Goal: Transaction & Acquisition: Purchase product/service

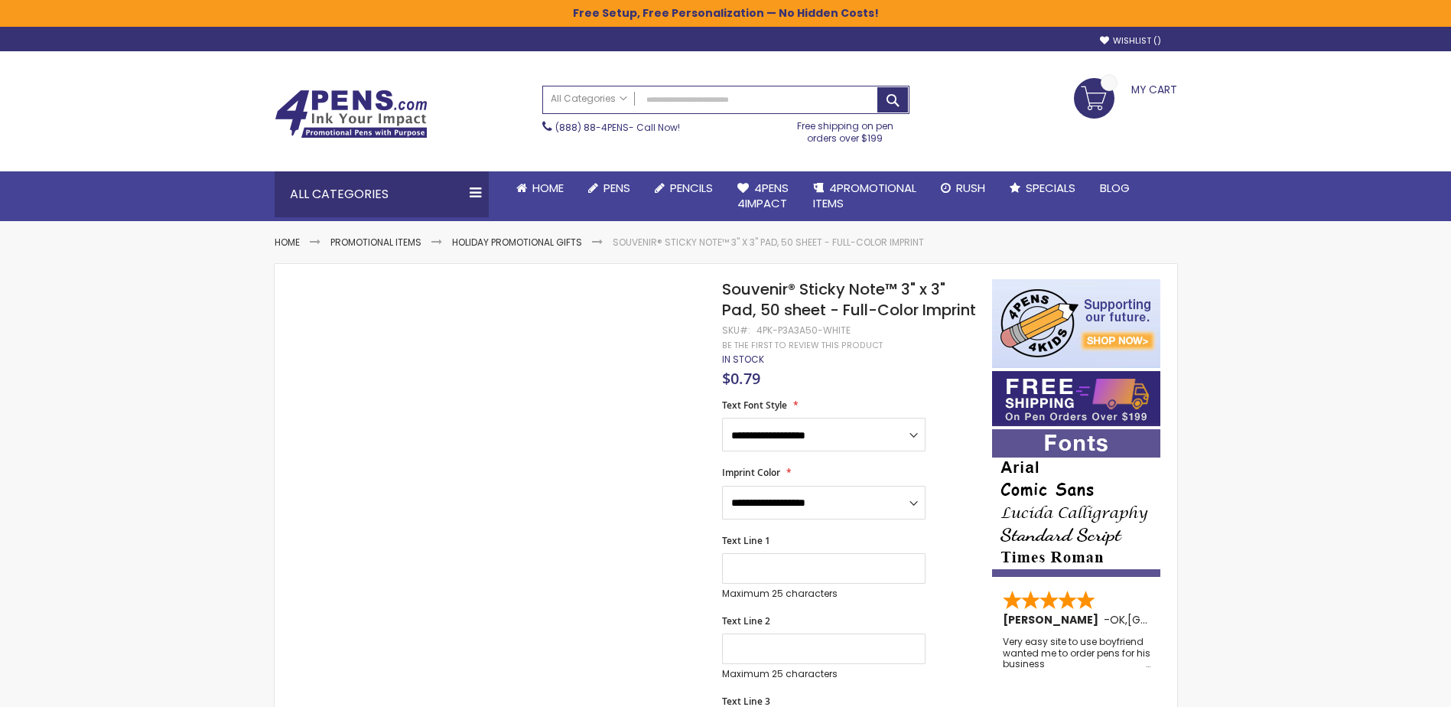
drag, startPoint x: 484, startPoint y: 415, endPoint x: 506, endPoint y: 412, distance: 21.5
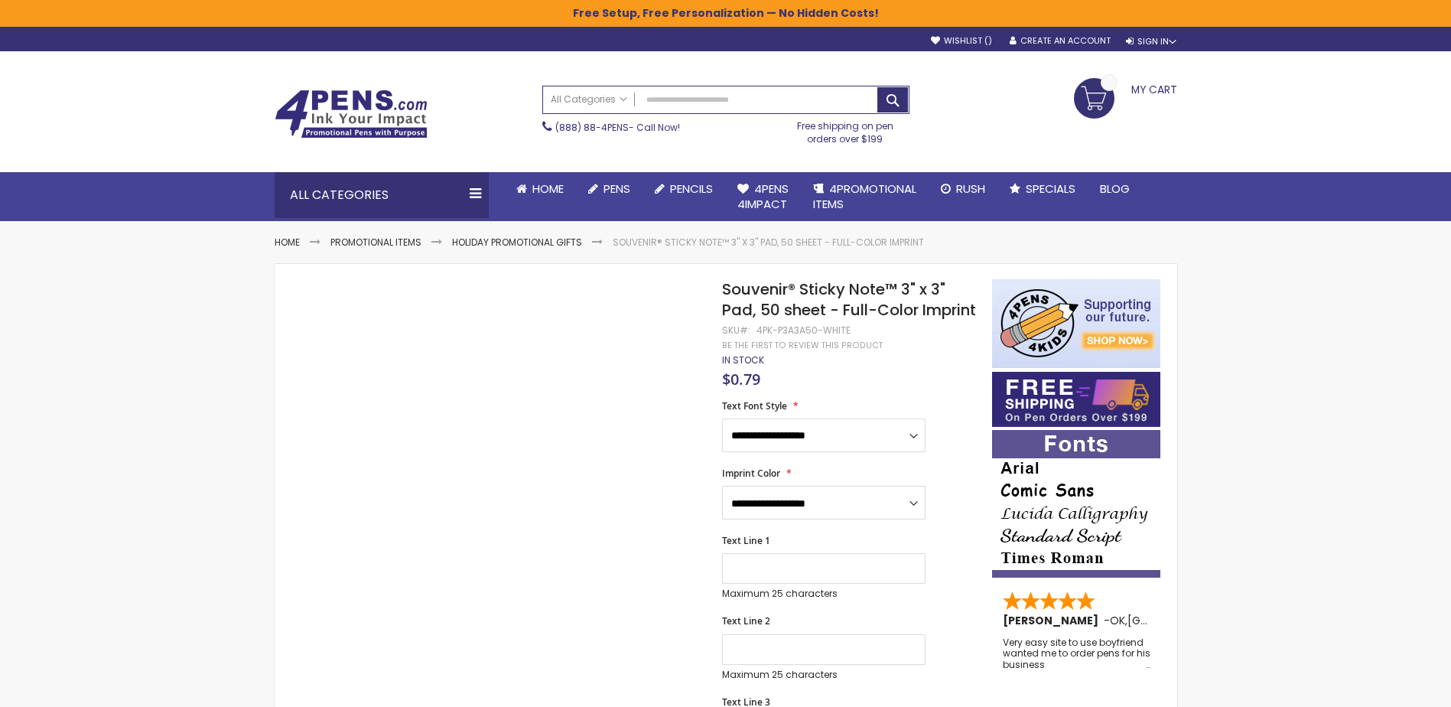
drag, startPoint x: 512, startPoint y: 405, endPoint x: 526, endPoint y: 406, distance: 13.9
click at [815, 452] on select "**********" at bounding box center [823, 435] width 203 height 34
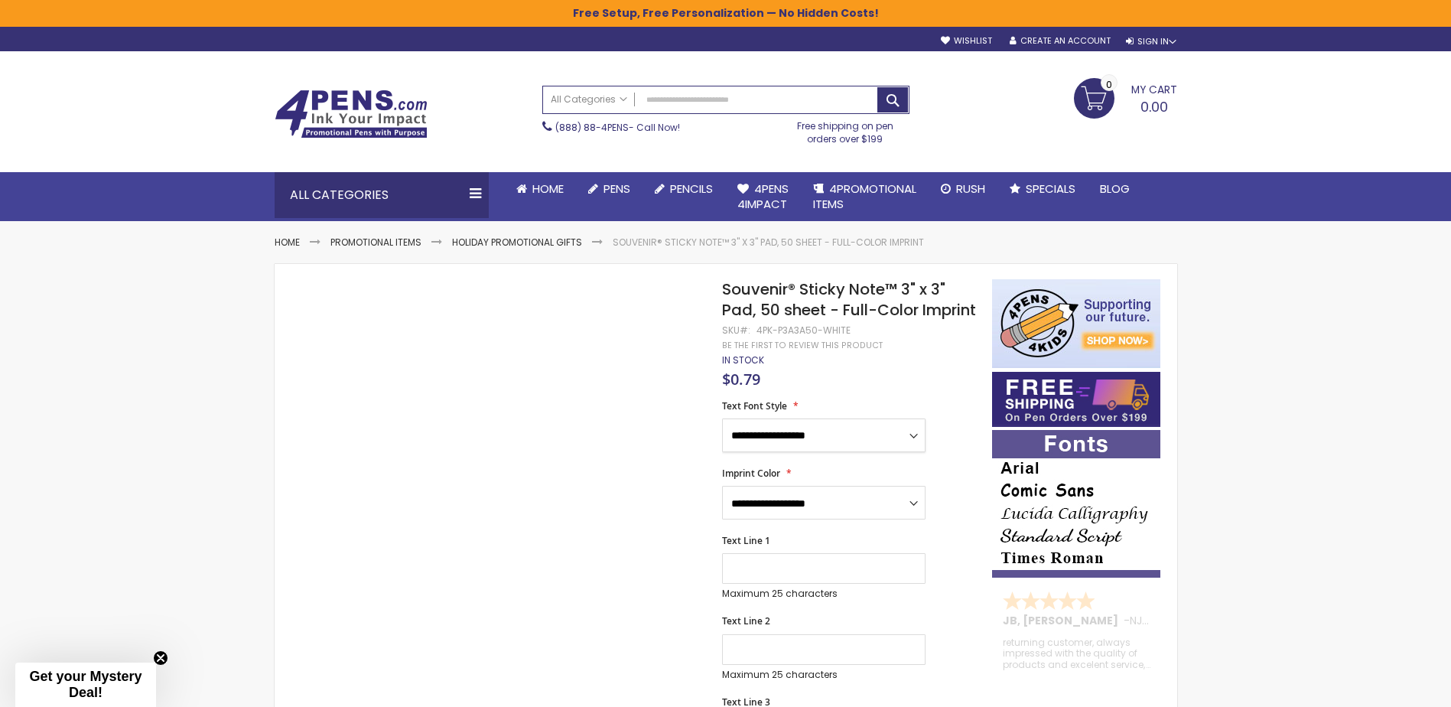
select select "*****"
click at [722, 438] on select "**********" at bounding box center [823, 435] width 203 height 34
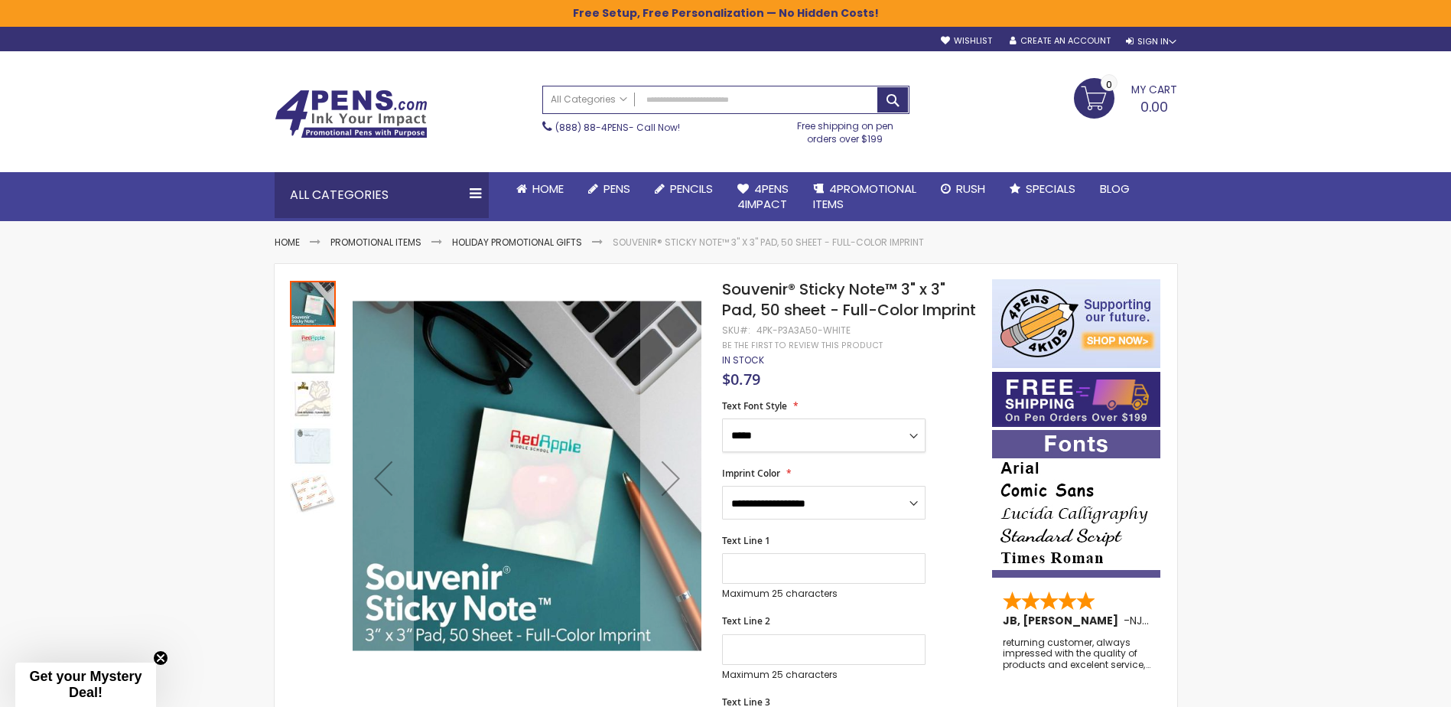
click at [317, 486] on img at bounding box center [313, 493] width 46 height 46
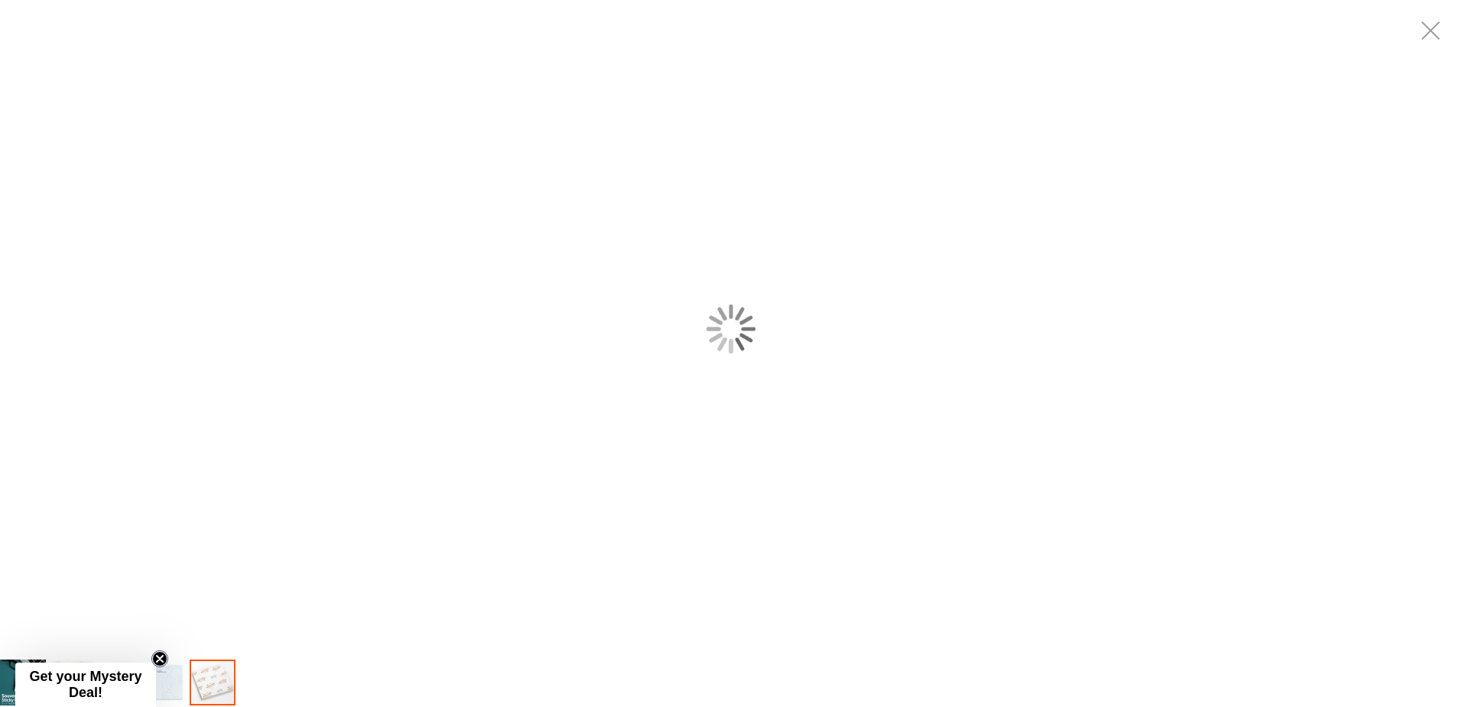
click at [162, 658] on circle "Close teaser" at bounding box center [160, 659] width 15 height 15
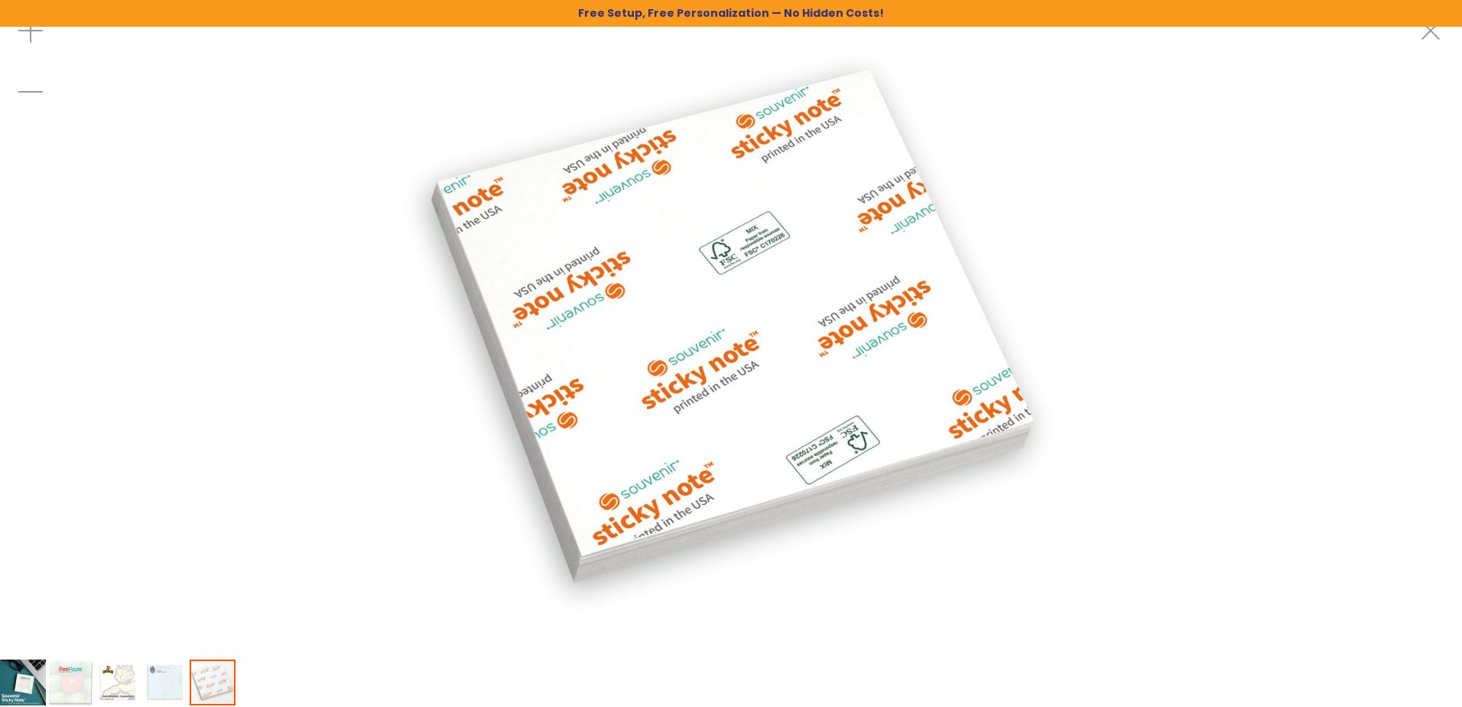
click at [142, 678] on img at bounding box center [165, 682] width 46 height 46
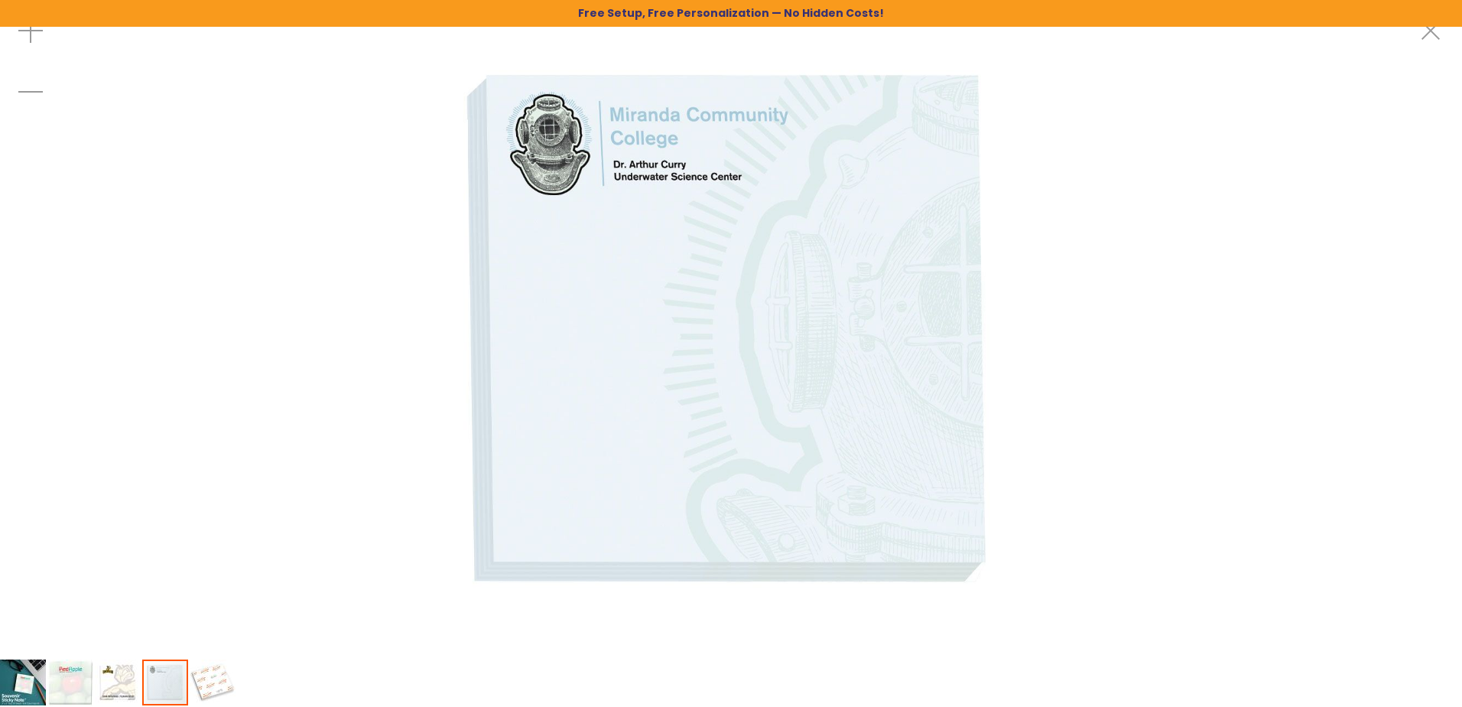
click at [100, 679] on img at bounding box center [118, 682] width 46 height 46
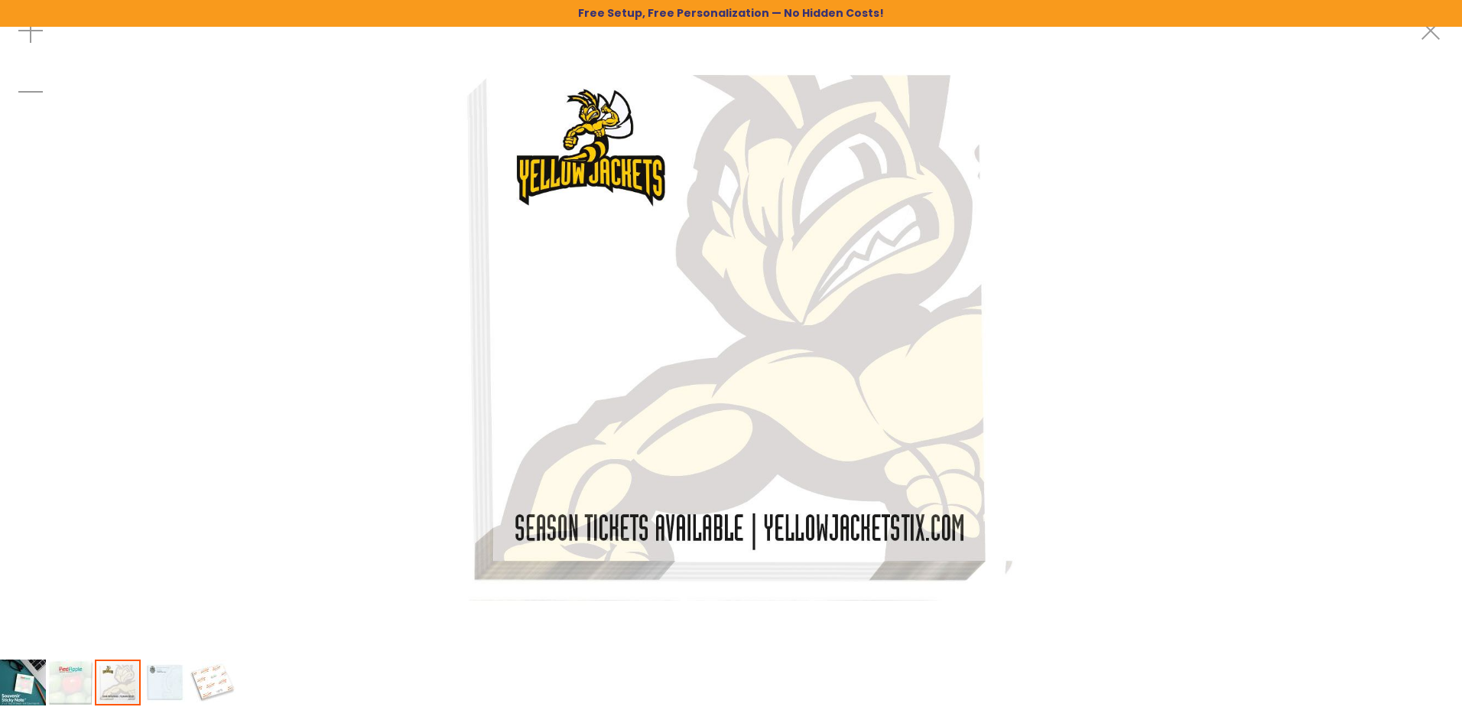
click at [60, 679] on img at bounding box center [70, 682] width 46 height 46
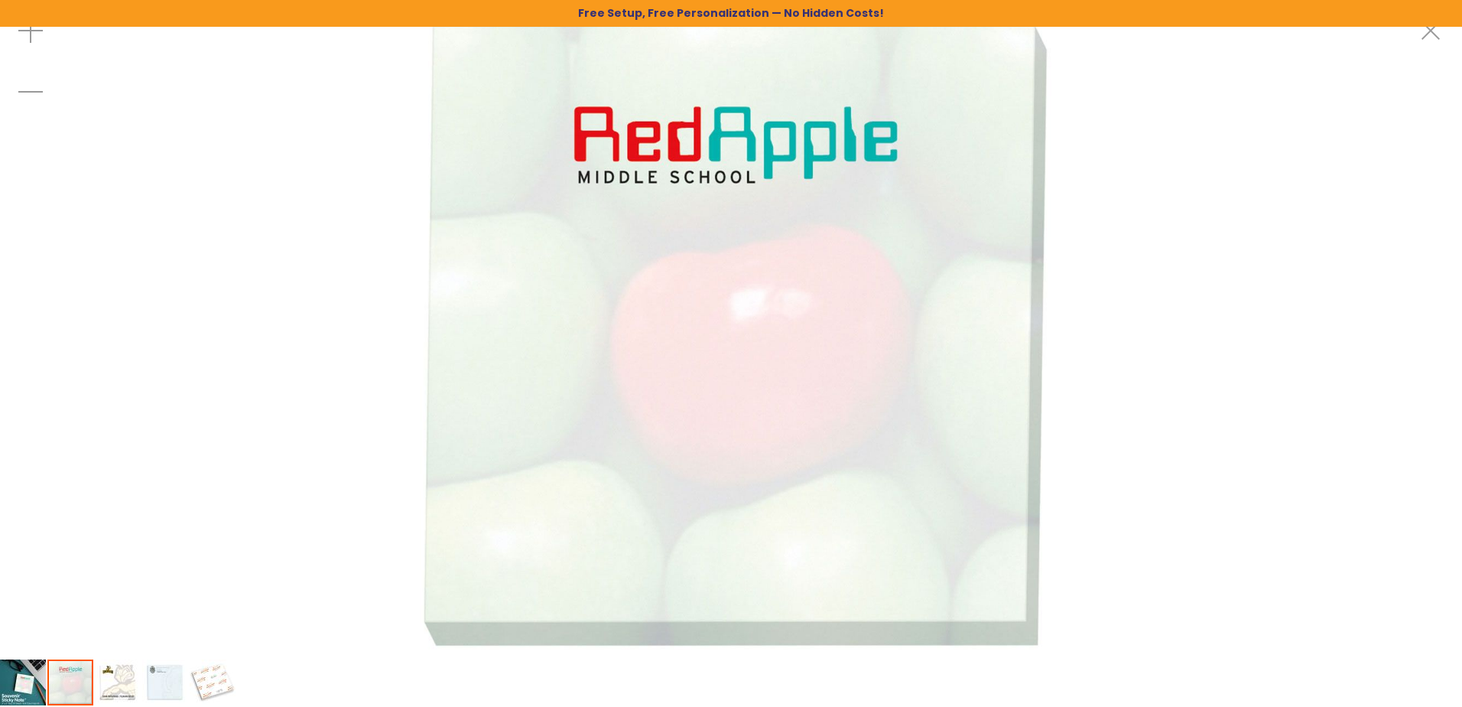
click at [123, 682] on img at bounding box center [118, 682] width 46 height 46
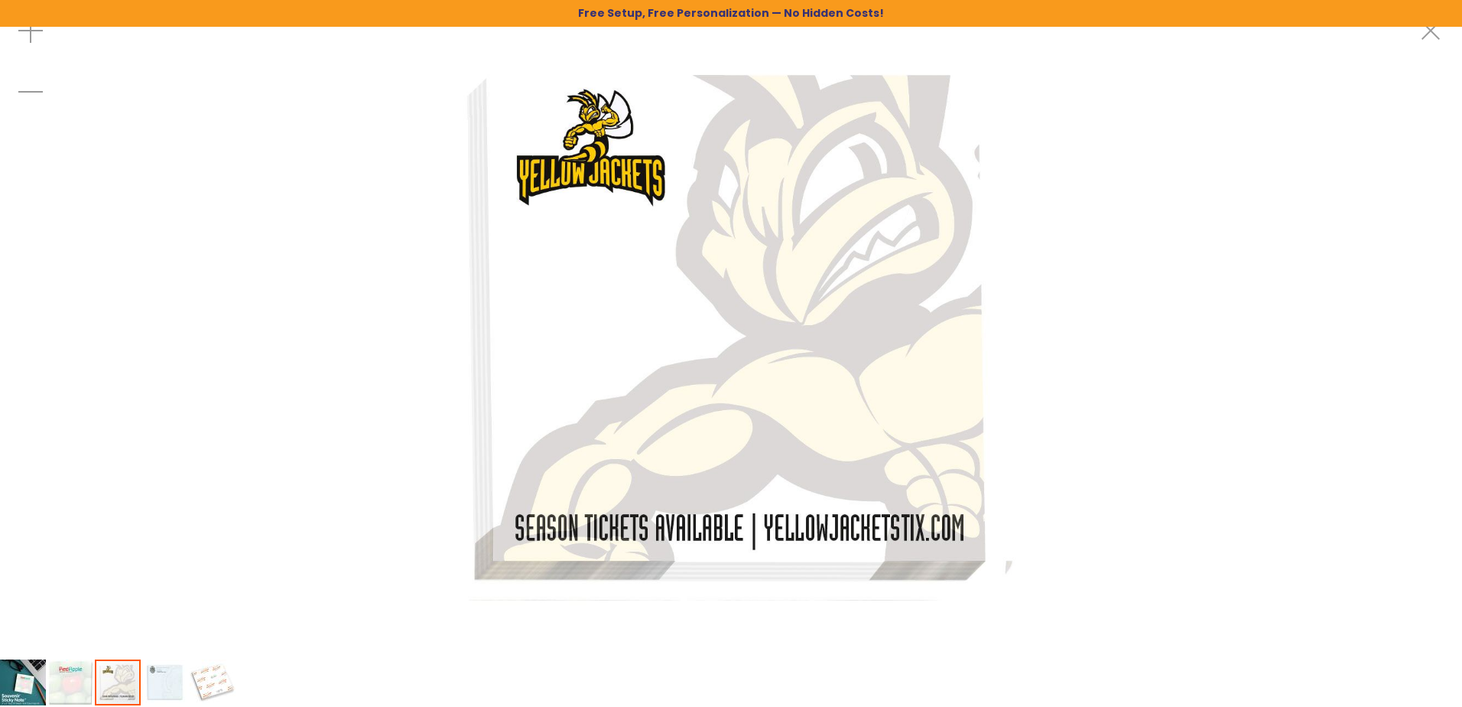
click at [90, 682] on img at bounding box center [70, 682] width 46 height 46
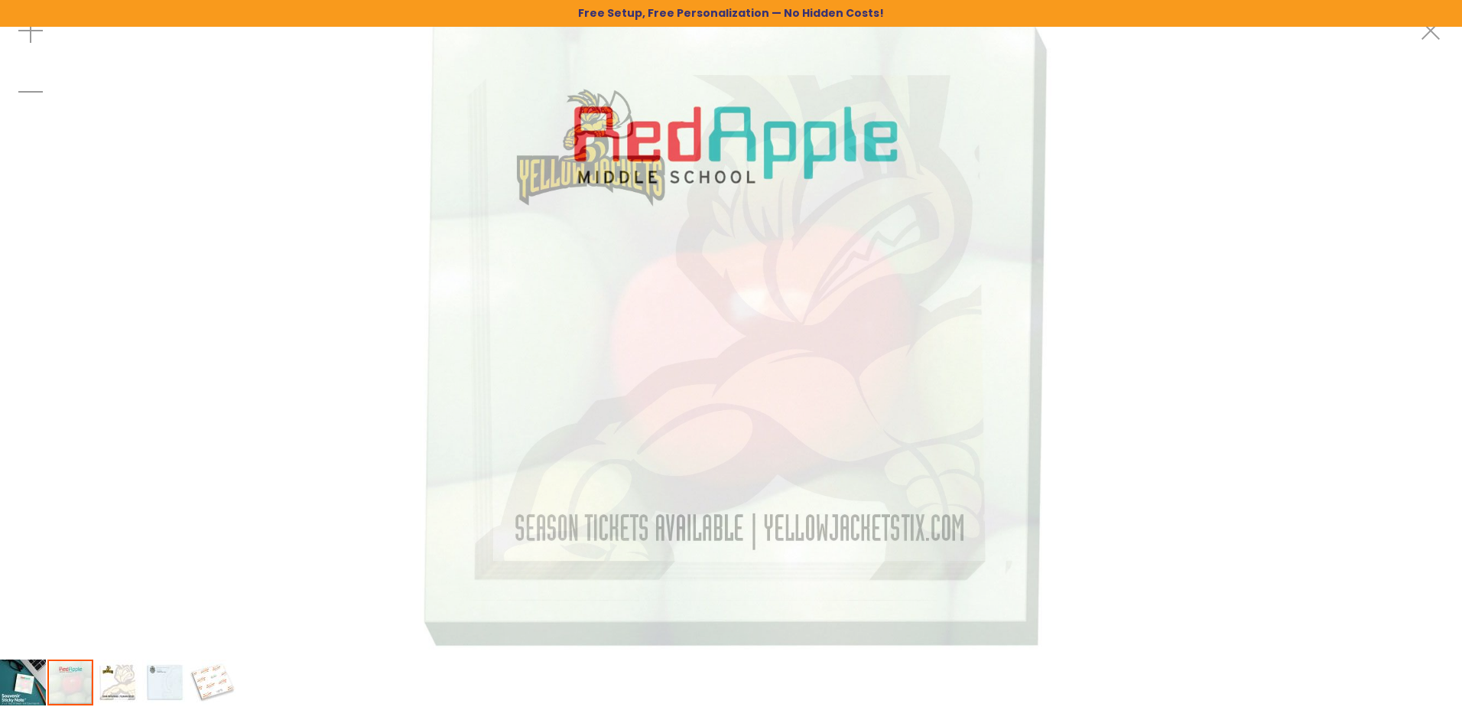
click at [162, 688] on img at bounding box center [165, 682] width 46 height 46
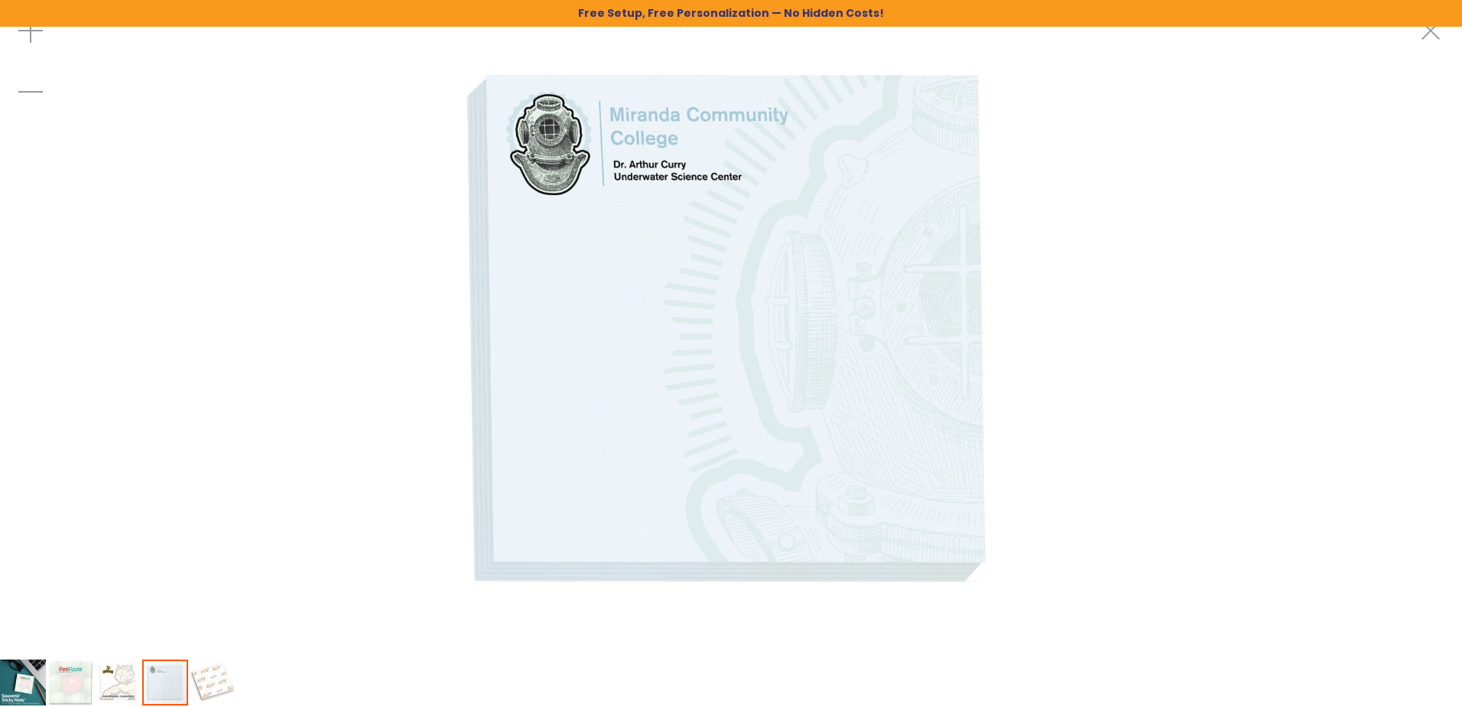
click at [226, 688] on img at bounding box center [213, 682] width 46 height 46
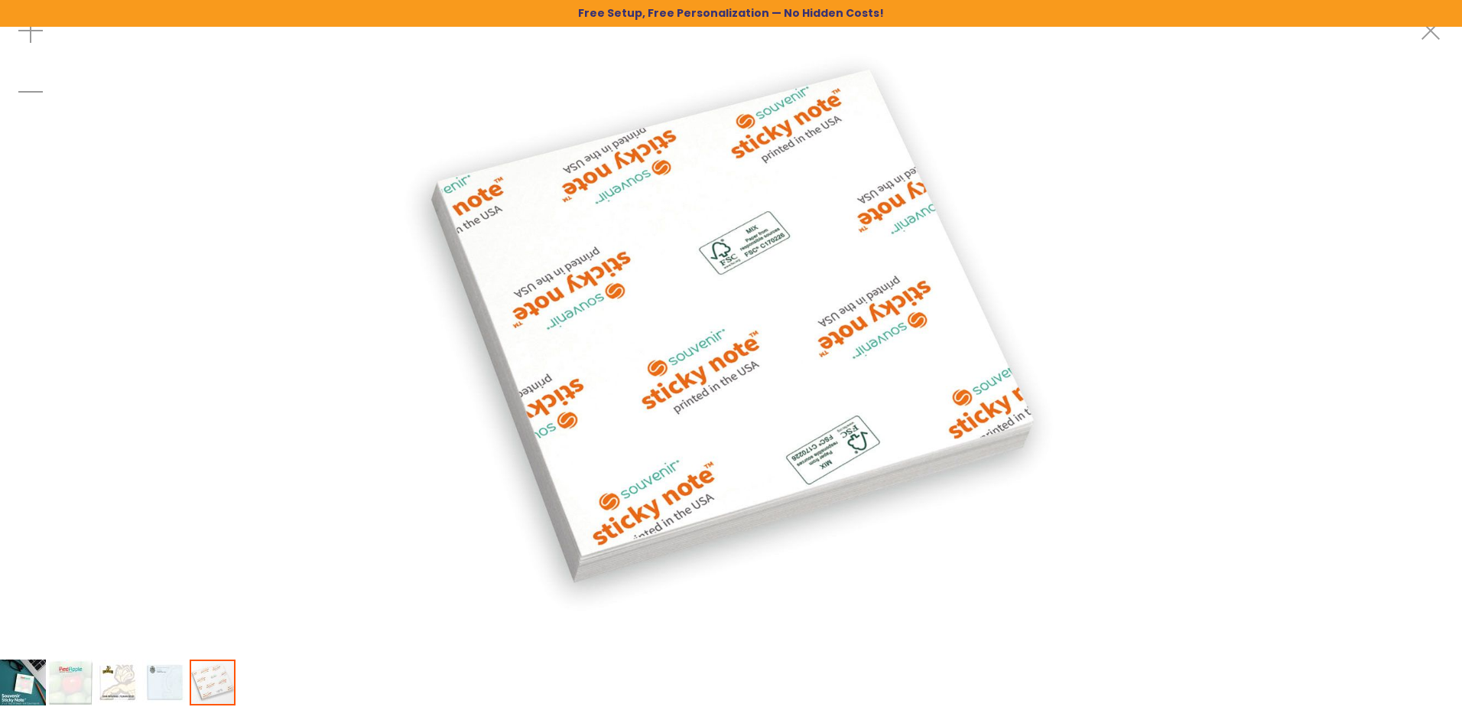
click at [185, 688] on img at bounding box center [165, 682] width 46 height 46
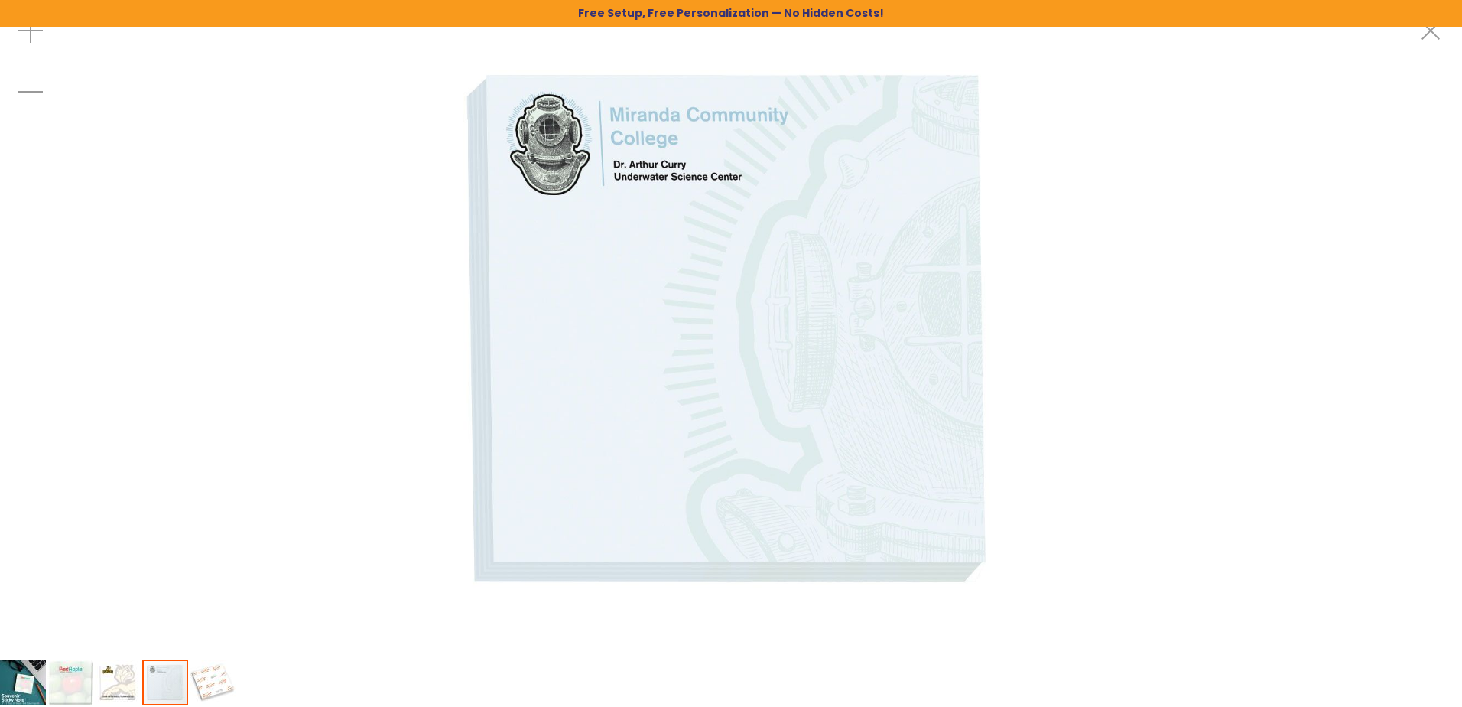
click at [121, 688] on img at bounding box center [118, 682] width 46 height 46
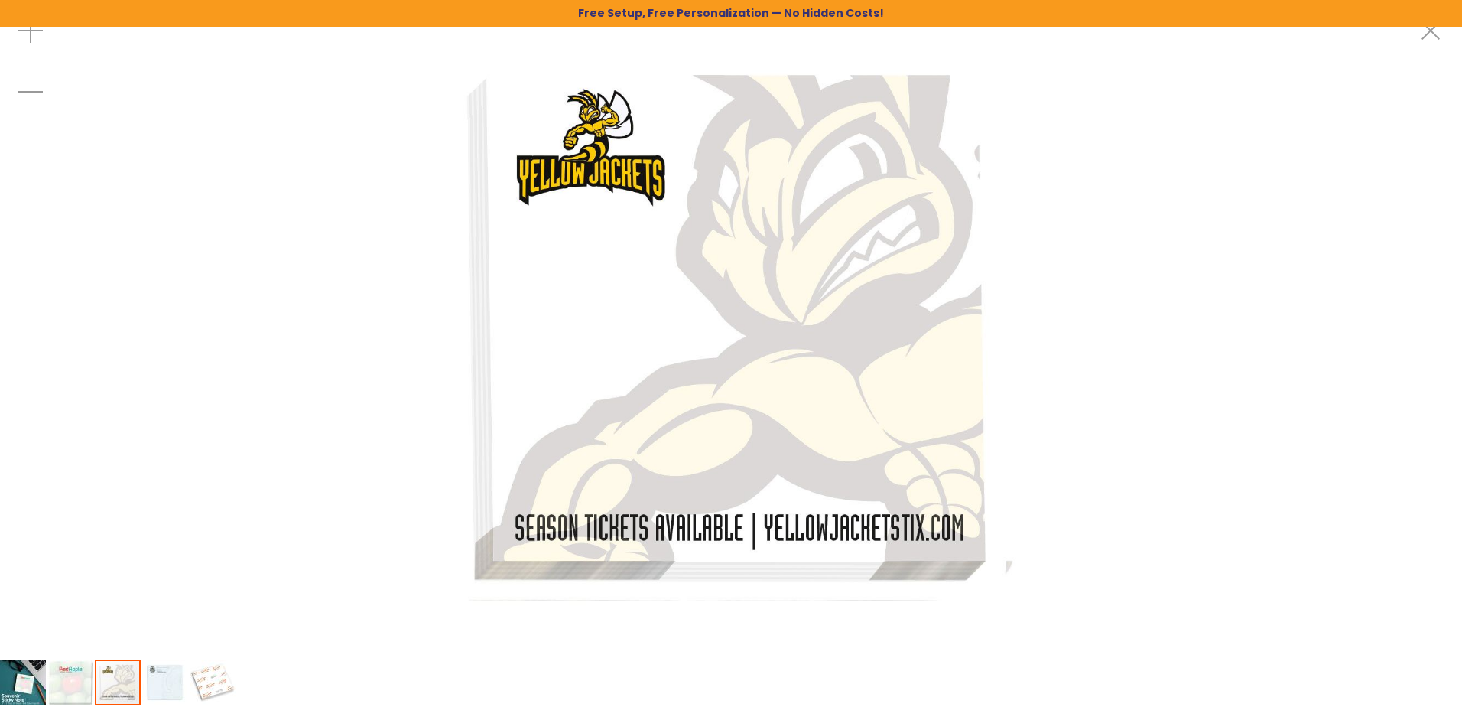
click at [94, 685] on div at bounding box center [70, 682] width 47 height 49
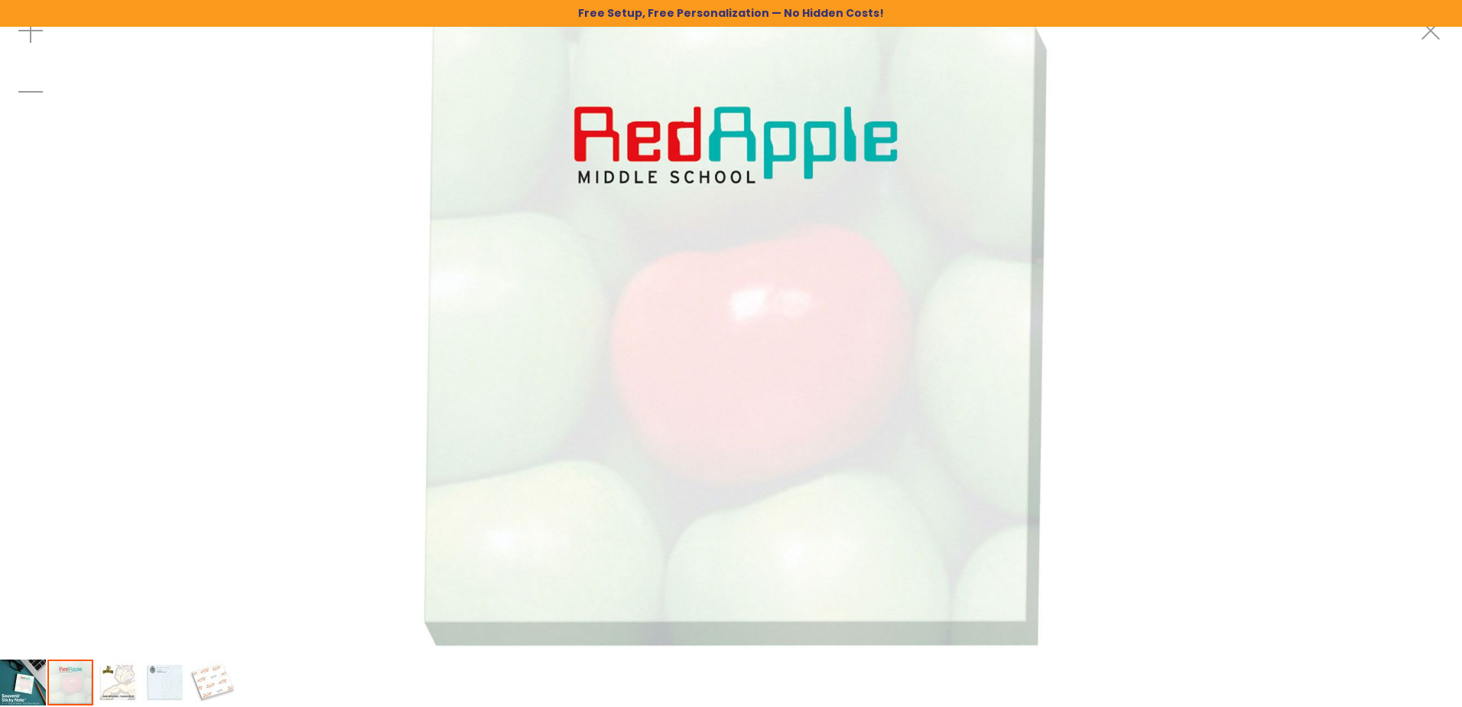
click at [387, 279] on div at bounding box center [731, 329] width 1462 height 658
